Goal: Share content

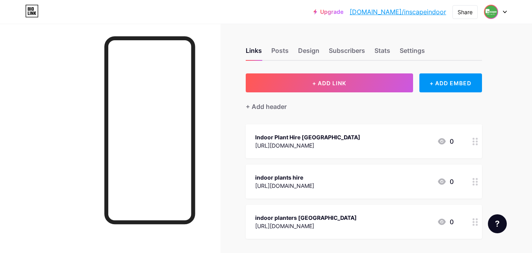
click at [496, 13] on img at bounding box center [491, 12] width 13 height 13
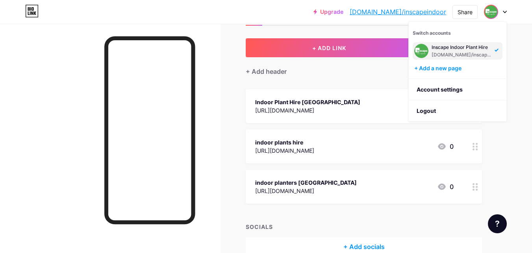
scroll to position [77, 0]
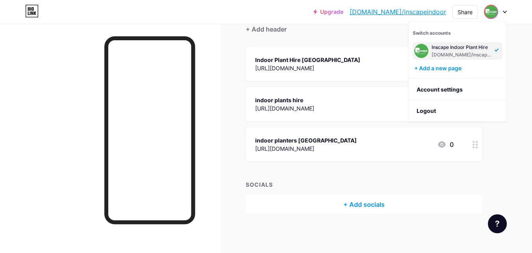
click at [471, 48] on div "Inscape Indoor Plant Hire" at bounding box center [462, 47] width 61 height 6
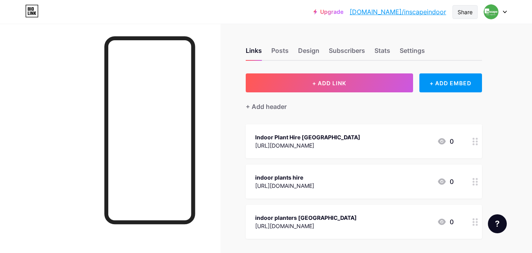
click at [466, 12] on div "Share" at bounding box center [465, 12] width 15 height 8
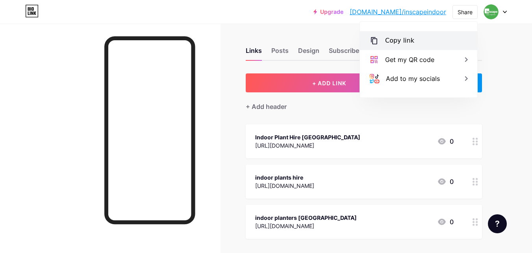
click at [411, 43] on div "Copy link" at bounding box center [418, 40] width 117 height 19
